Goal: Task Accomplishment & Management: Manage account settings

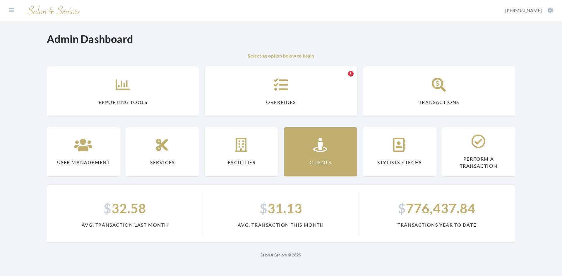
click at [315, 142] on icon at bounding box center [320, 145] width 15 height 14
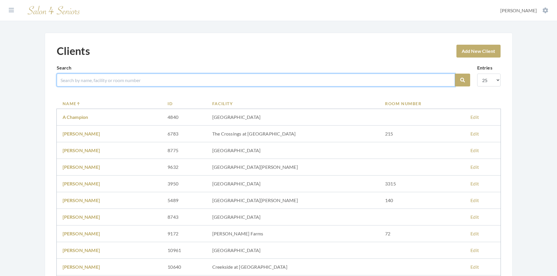
click at [162, 81] on input "search" at bounding box center [256, 80] width 399 height 13
type input "[PERSON_NAME]"
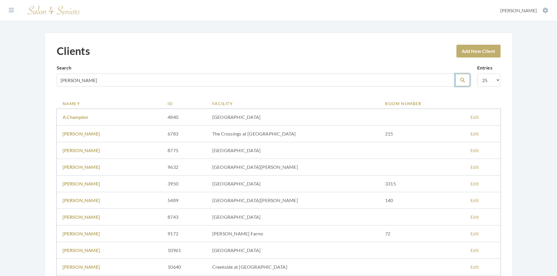
click at [463, 80] on icon "submit" at bounding box center [463, 80] width 5 height 5
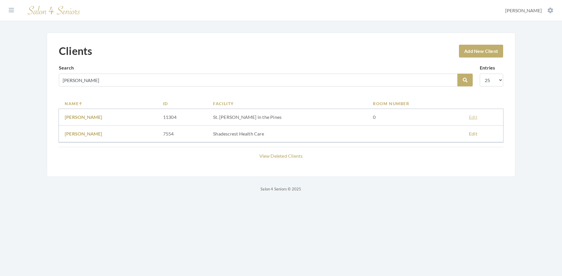
click at [469, 118] on link "Edit" at bounding box center [473, 117] width 8 height 6
click at [83, 118] on link "JOHN BRILL" at bounding box center [84, 117] width 38 height 6
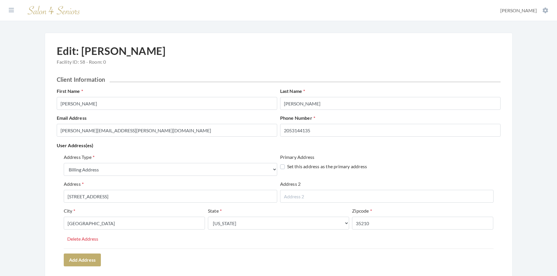
select select "billing"
select select "al"
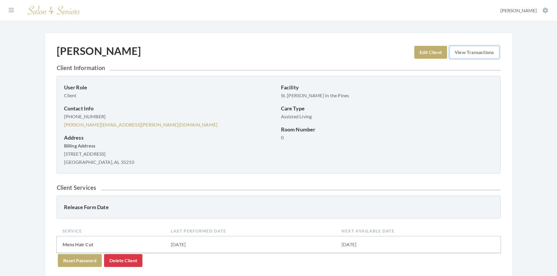
click at [461, 52] on link "View Transactions" at bounding box center [475, 52] width 50 height 13
click at [423, 52] on link "Edit Client" at bounding box center [431, 52] width 33 height 13
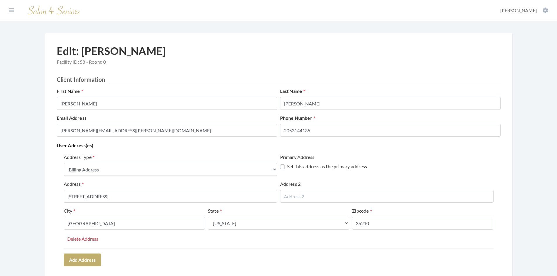
select select "billing"
select select "al"
